Goal: Transaction & Acquisition: Download file/media

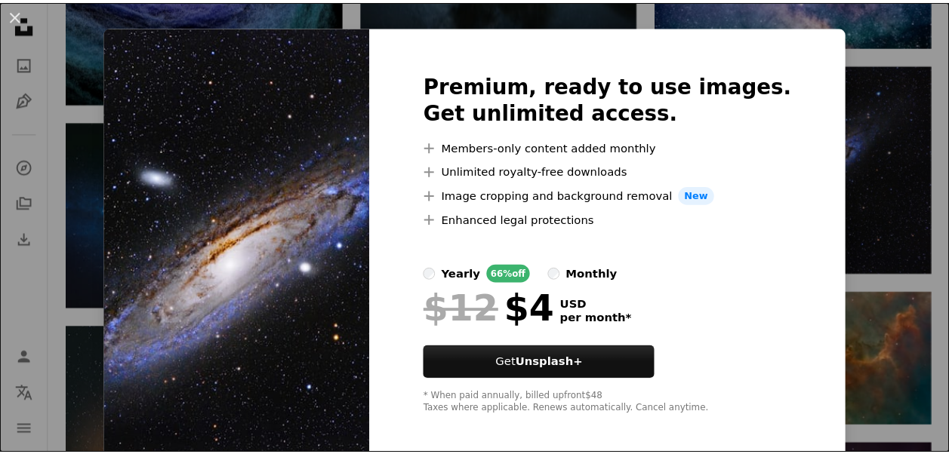
scroll to position [30, 0]
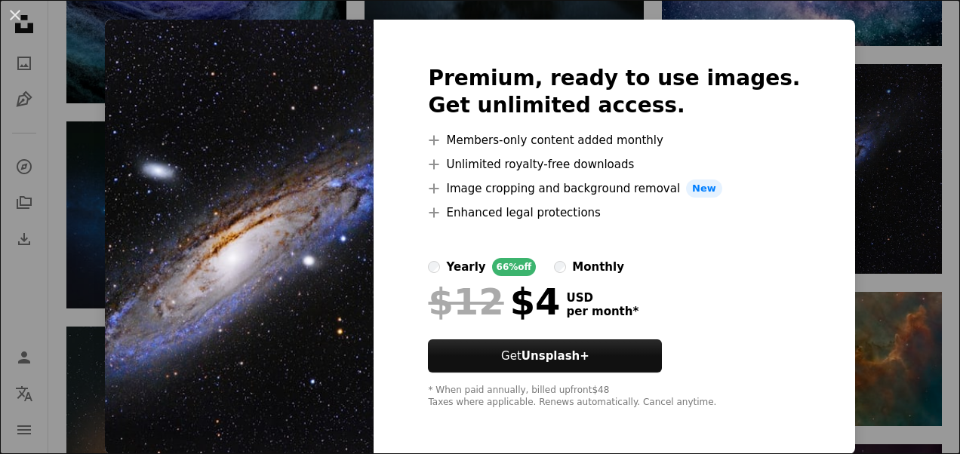
click at [836, 205] on div "An X shape Premium, ready to use images. Get unlimited access. A plus sign Memb…" at bounding box center [480, 227] width 960 height 454
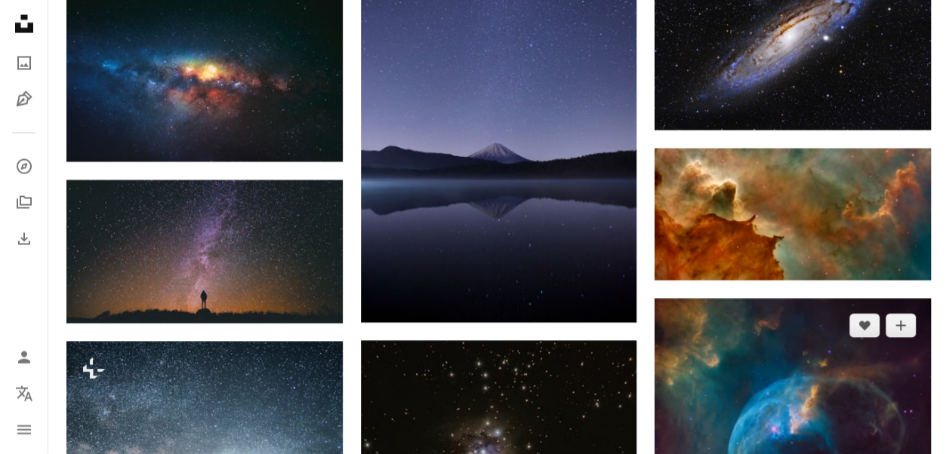
scroll to position [1446, 0]
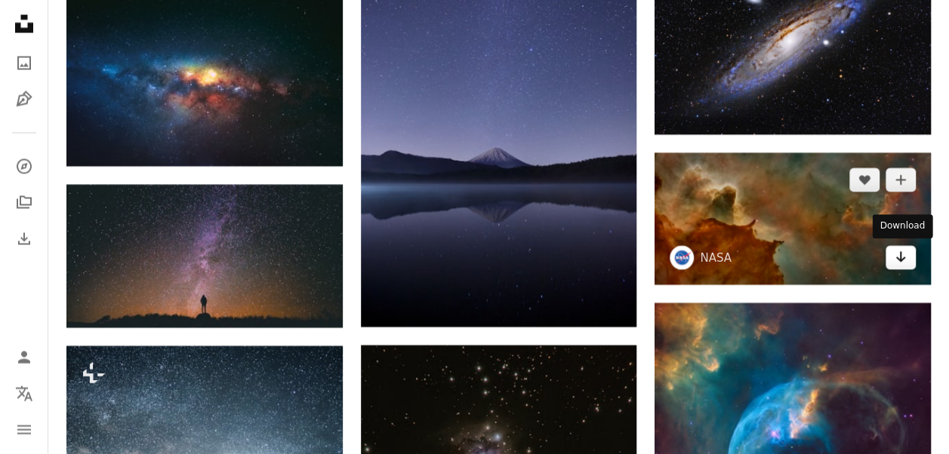
click at [888, 260] on link "Arrow pointing down" at bounding box center [900, 258] width 30 height 24
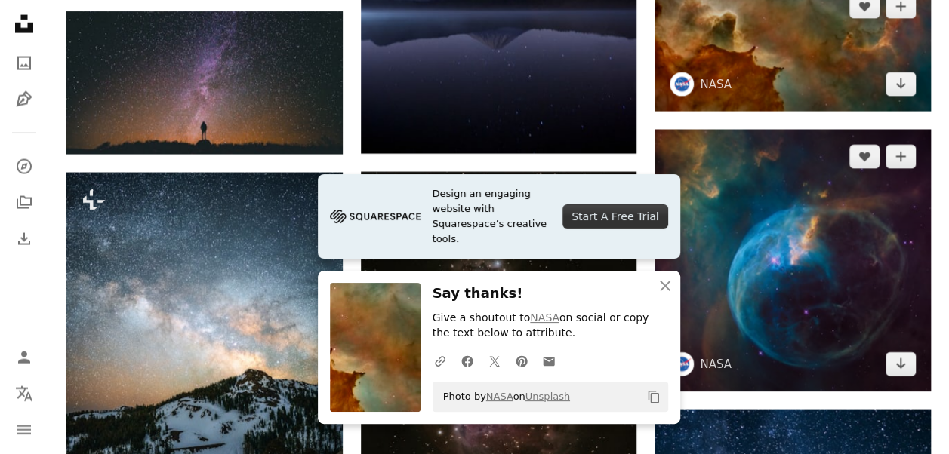
scroll to position [1623, 0]
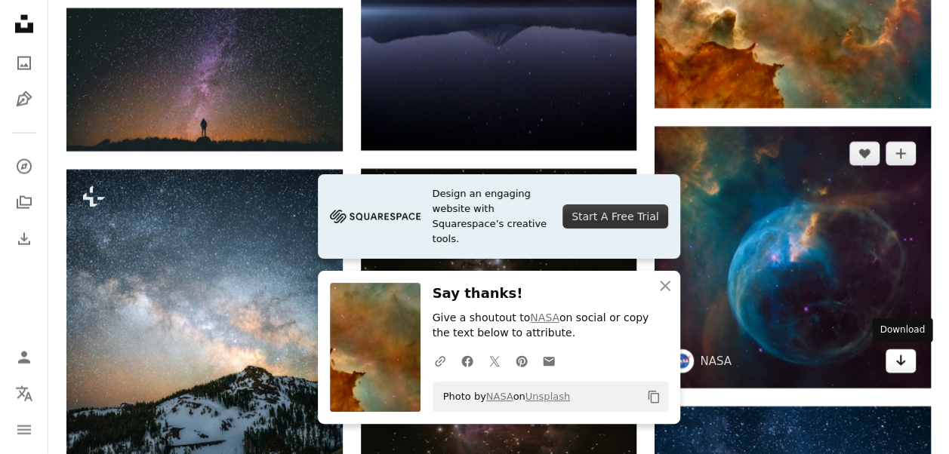
click at [905, 354] on icon "Arrow pointing down" at bounding box center [900, 361] width 12 height 18
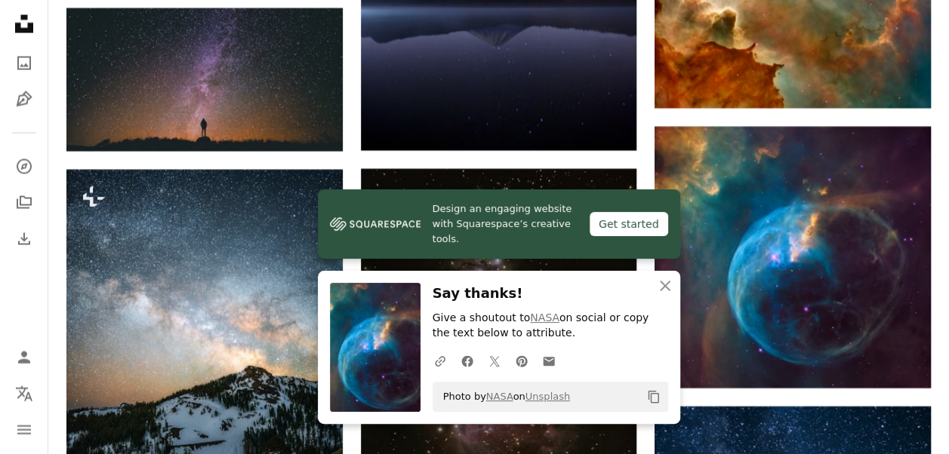
click at [669, 282] on icon "button" at bounding box center [665, 286] width 11 height 11
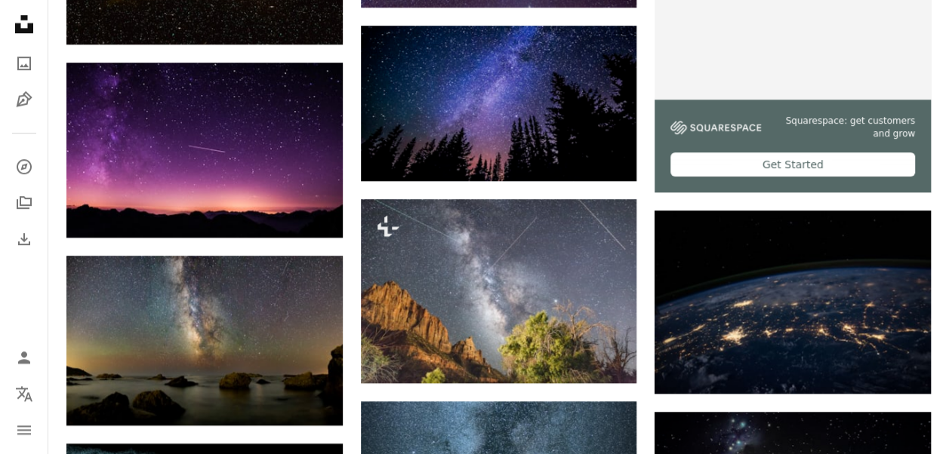
scroll to position [566, 0]
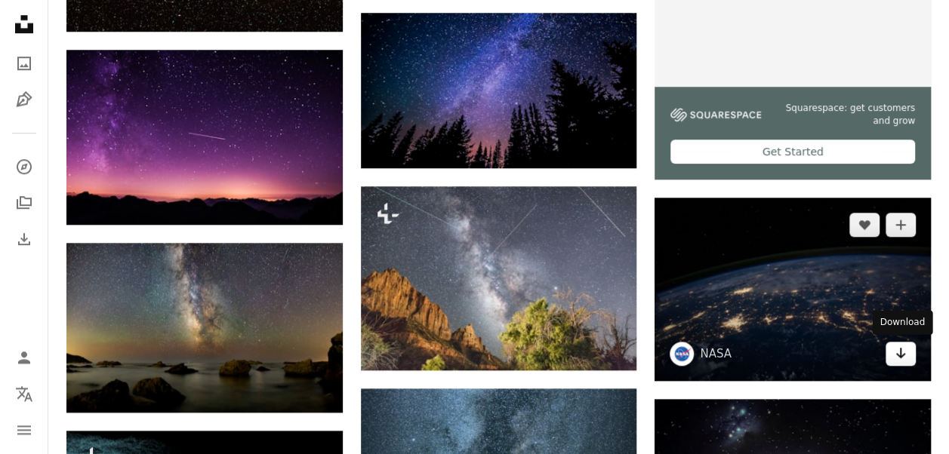
click at [900, 356] on icon "Download" at bounding box center [901, 353] width 10 height 11
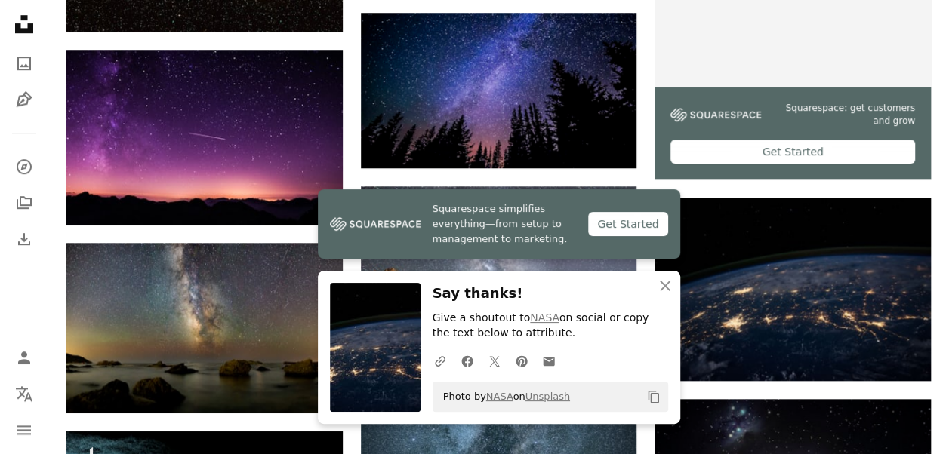
click at [663, 287] on icon "button" at bounding box center [665, 286] width 11 height 11
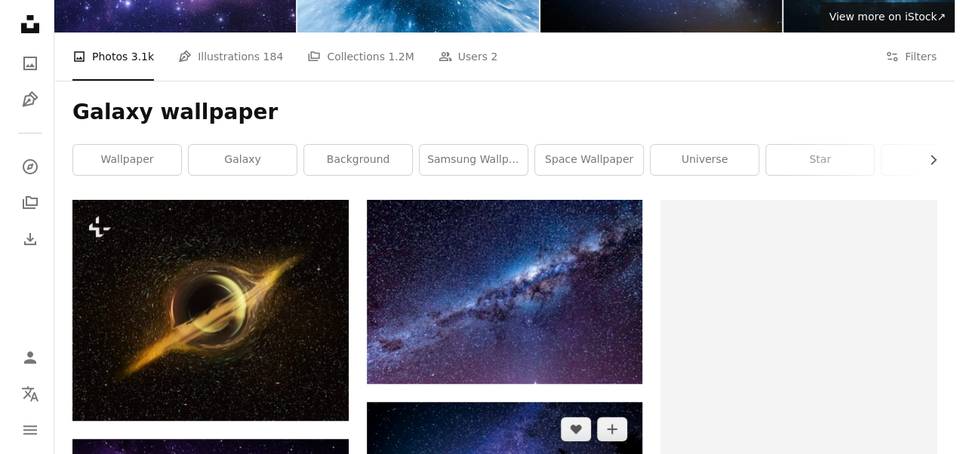
scroll to position [176, 0]
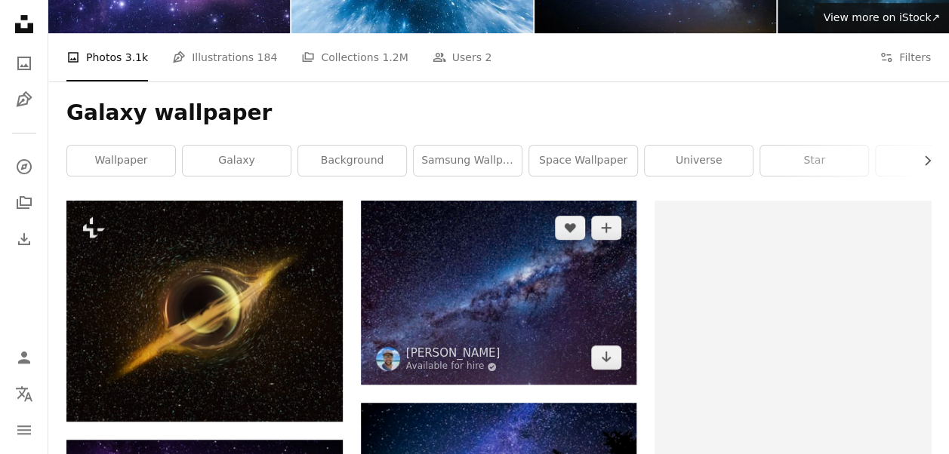
click at [504, 274] on img at bounding box center [499, 293] width 276 height 184
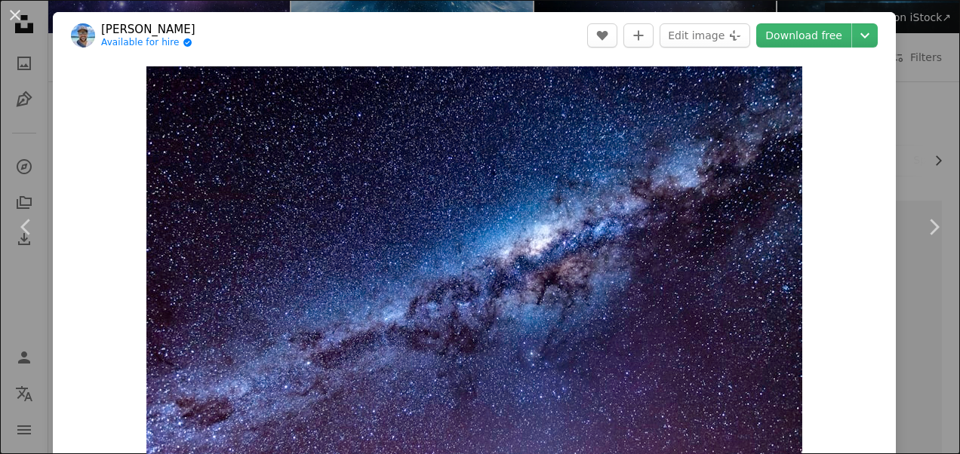
click at [903, 61] on div "An X shape Chevron left Chevron right [PERSON_NAME] Available for hire A checkm…" at bounding box center [480, 227] width 960 height 454
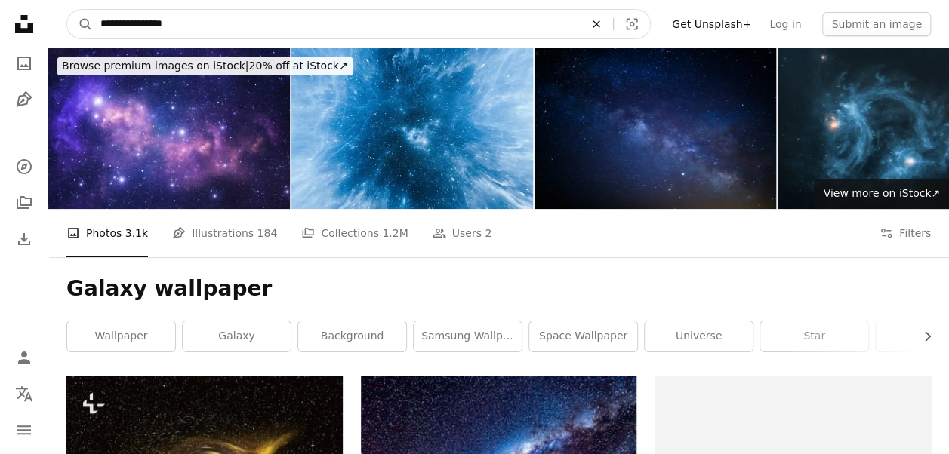
click at [612, 22] on icon "An X shape" at bounding box center [596, 24] width 33 height 12
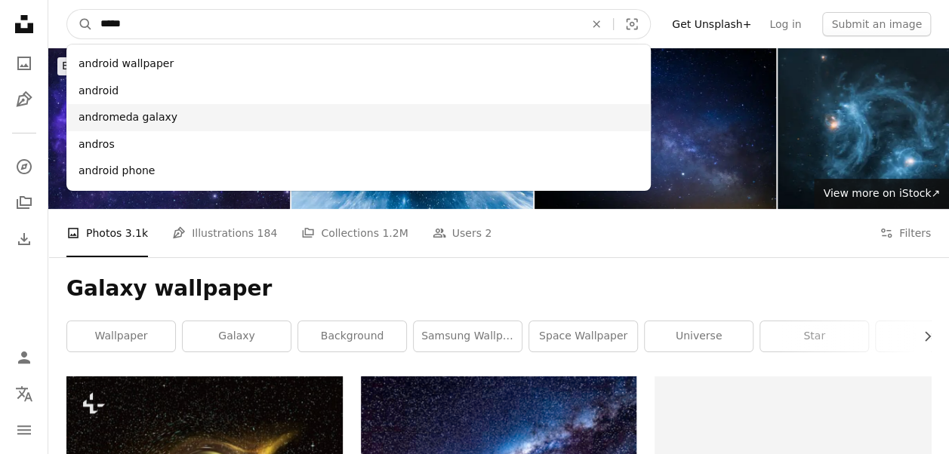
type input "*****"
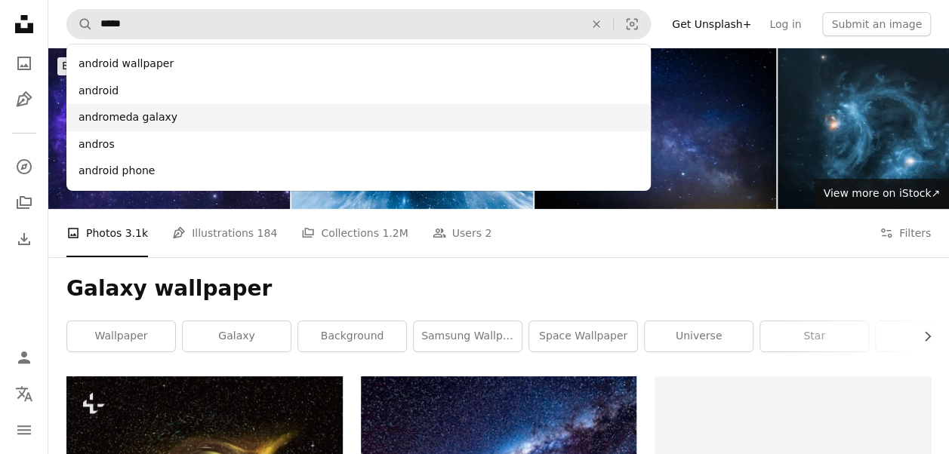
click at [277, 122] on div "andromeda galaxy" at bounding box center [358, 117] width 584 height 27
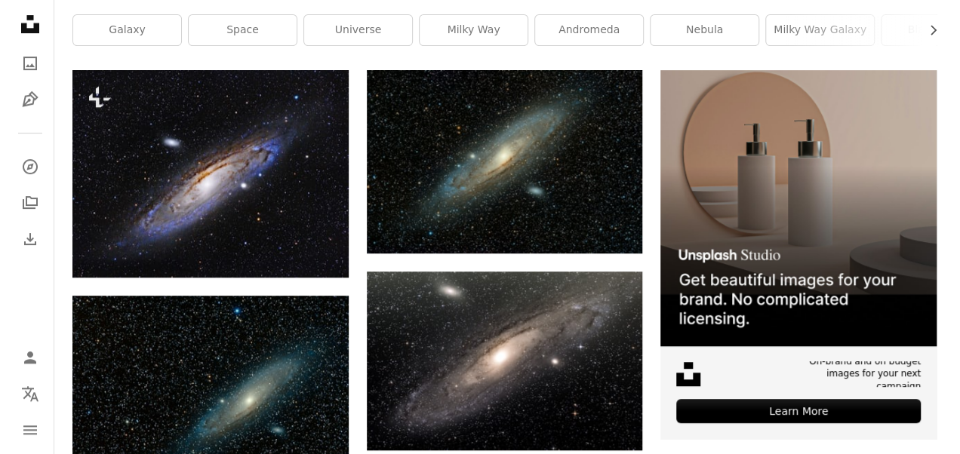
scroll to position [306, 0]
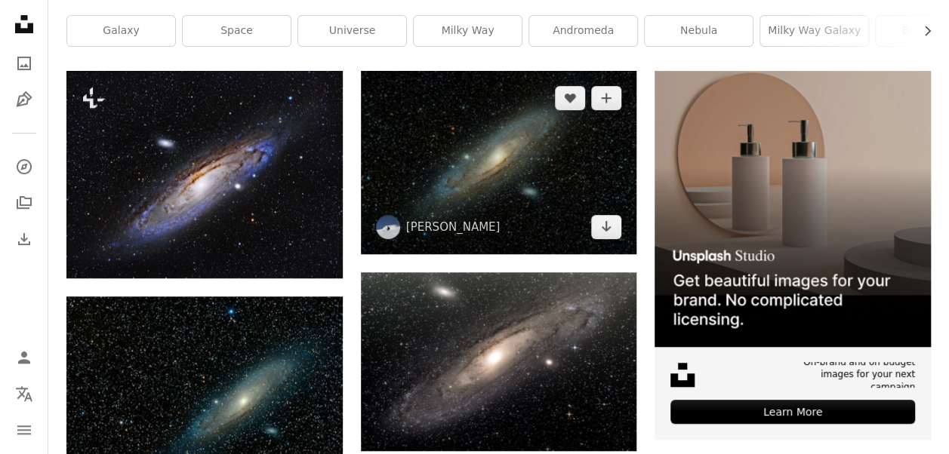
click at [484, 156] on img at bounding box center [499, 162] width 276 height 183
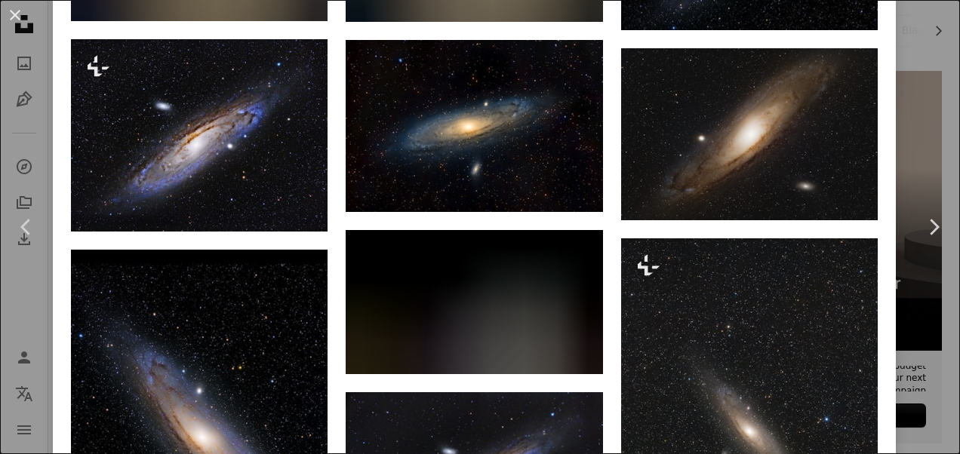
scroll to position [1177, 0]
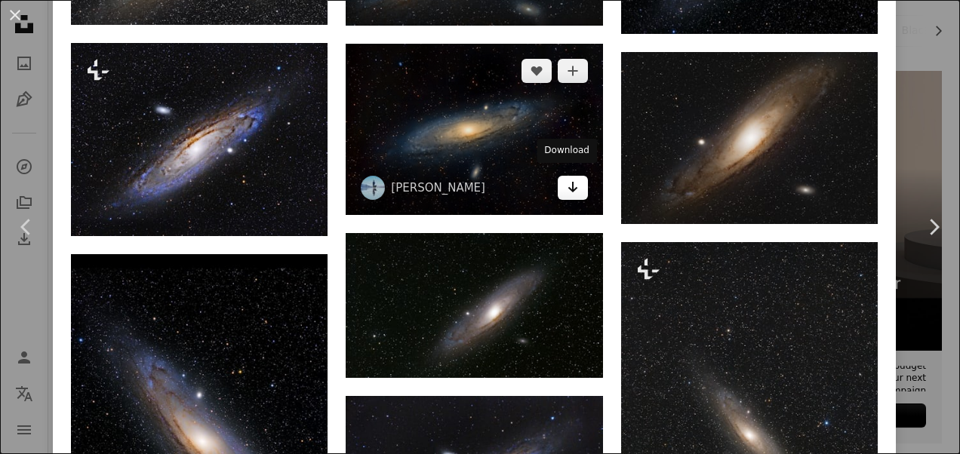
click at [558, 189] on link "Arrow pointing down" at bounding box center [573, 188] width 30 height 24
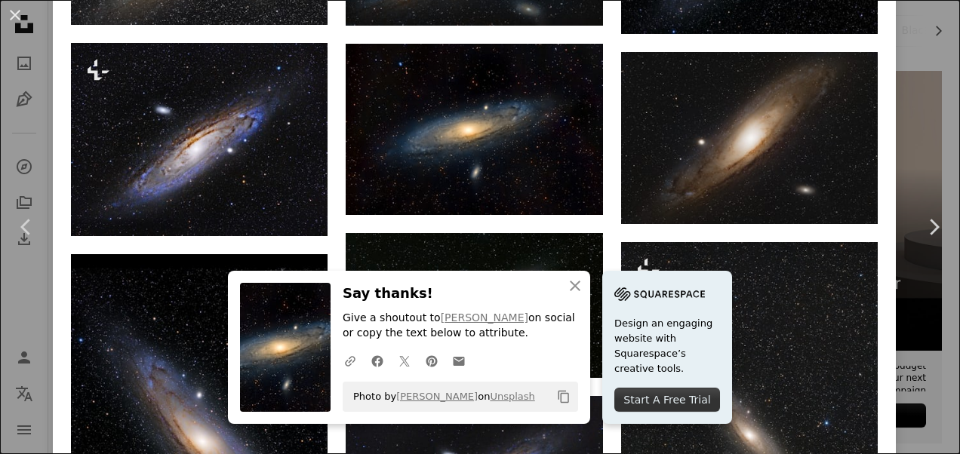
click at [571, 282] on icon "An X shape" at bounding box center [575, 286] width 18 height 18
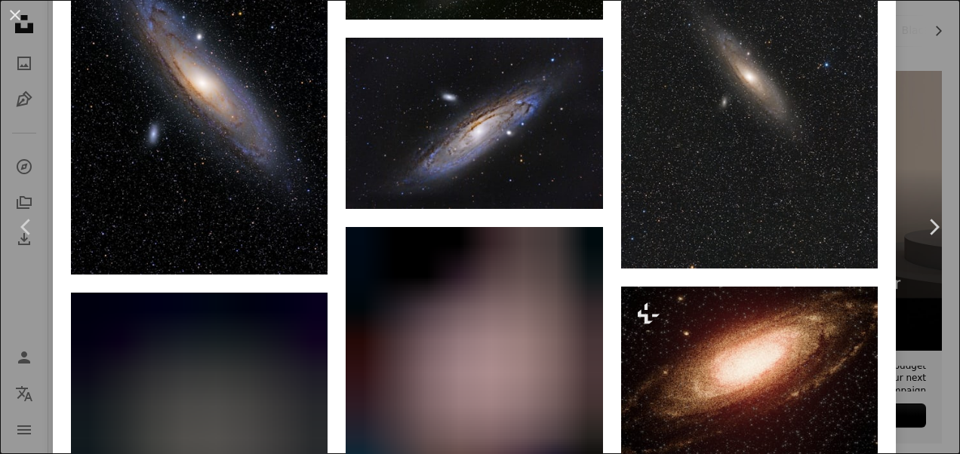
scroll to position [1521, 0]
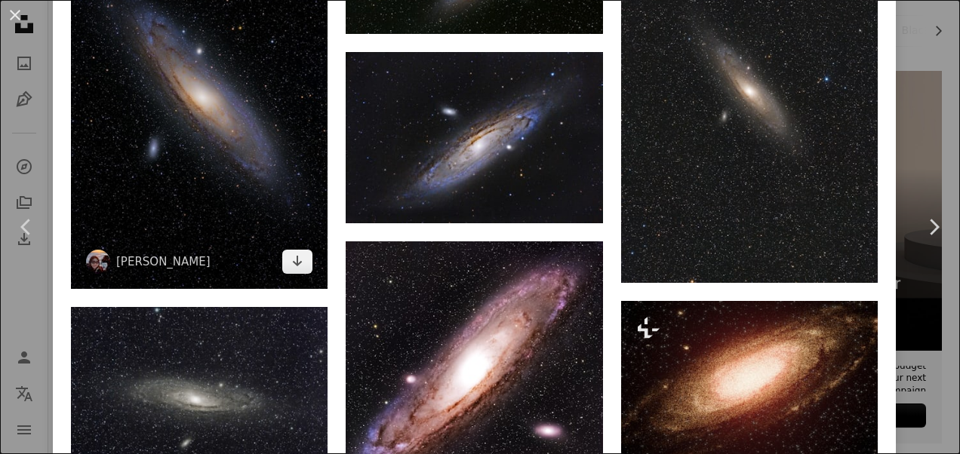
click at [247, 177] on img at bounding box center [199, 100] width 257 height 380
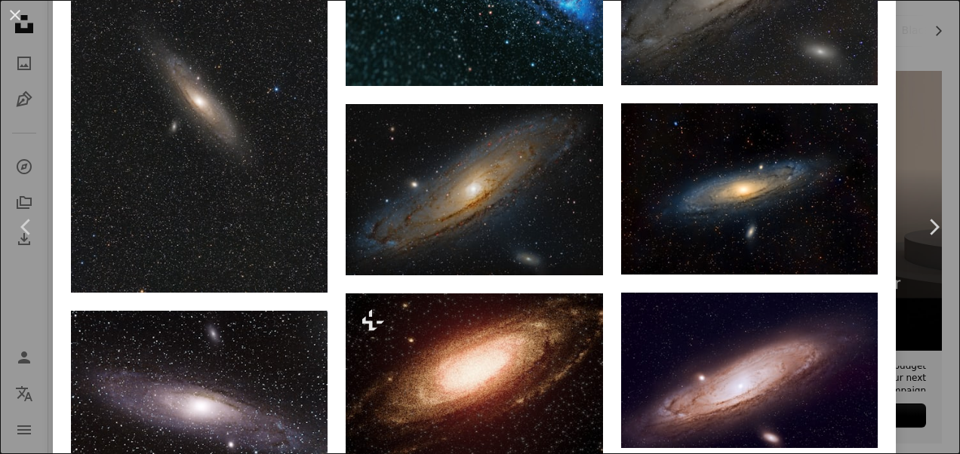
scroll to position [1560, 0]
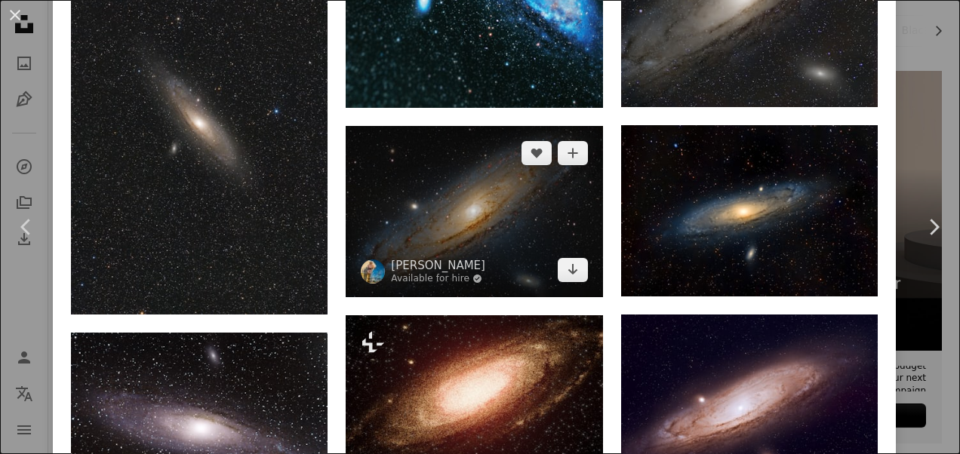
click at [479, 167] on img at bounding box center [474, 211] width 257 height 171
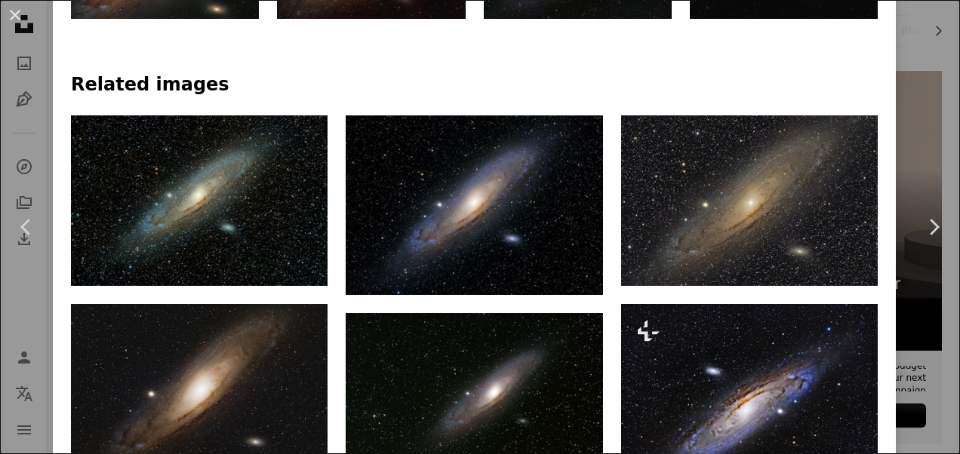
scroll to position [956, 0]
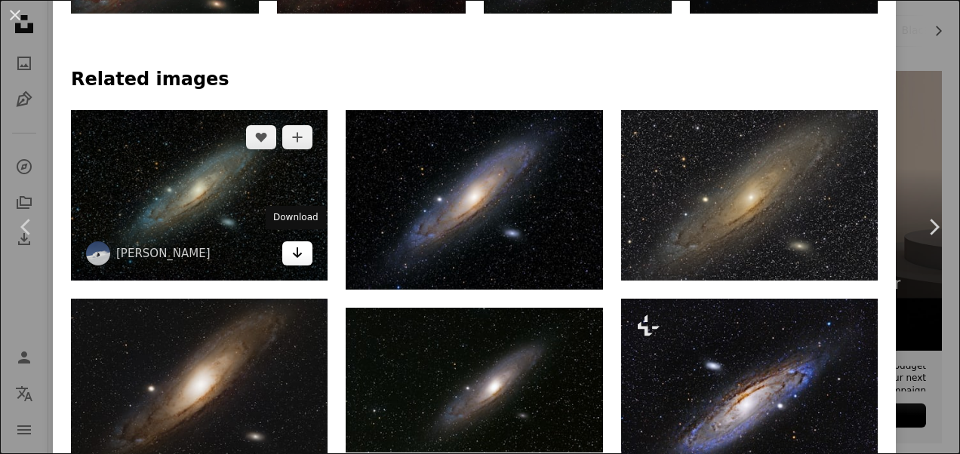
click at [292, 254] on icon "Arrow pointing down" at bounding box center [297, 253] width 12 height 18
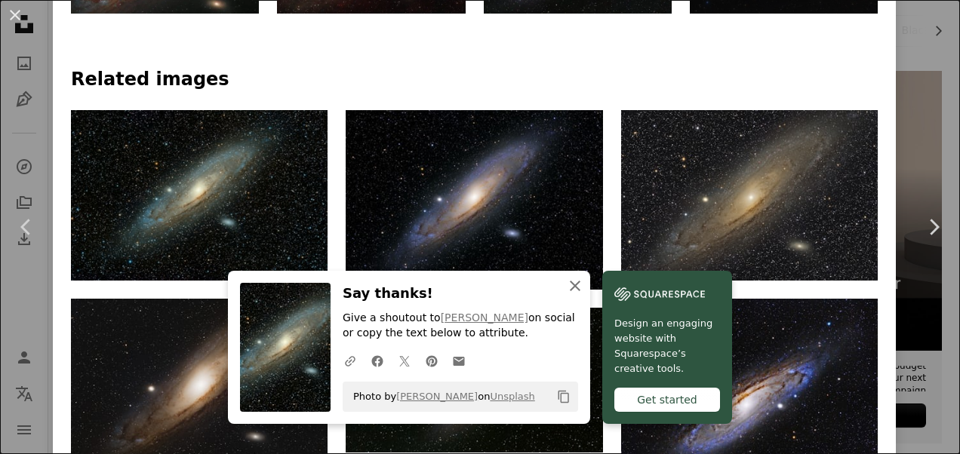
click at [571, 282] on icon "An X shape" at bounding box center [575, 286] width 18 height 18
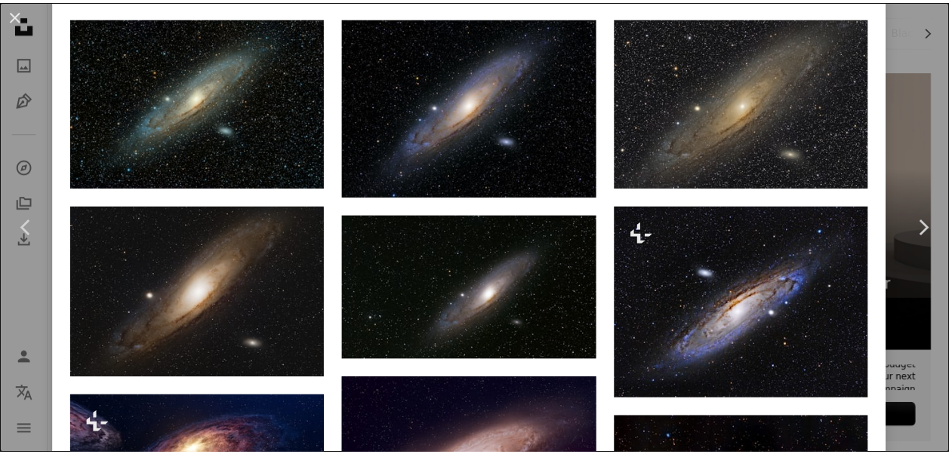
scroll to position [0, 0]
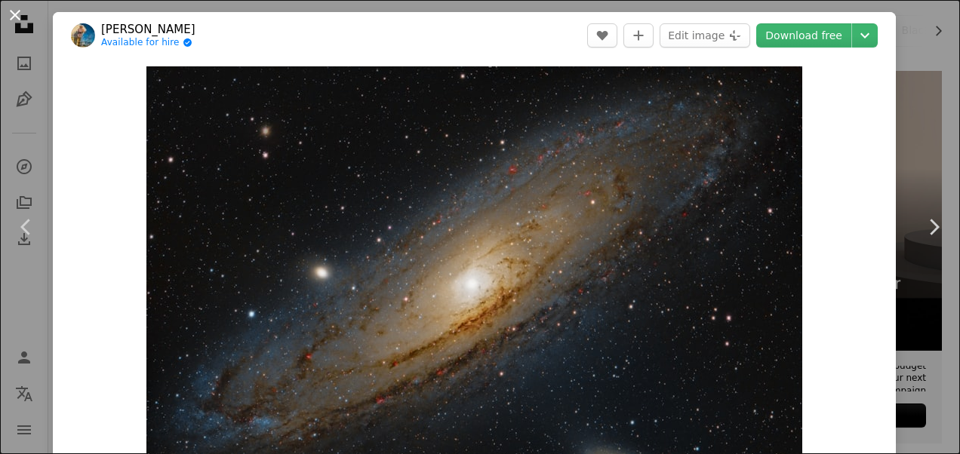
click at [14, 13] on button "An X shape" at bounding box center [15, 15] width 18 height 18
